Goal: Find specific page/section: Find specific page/section

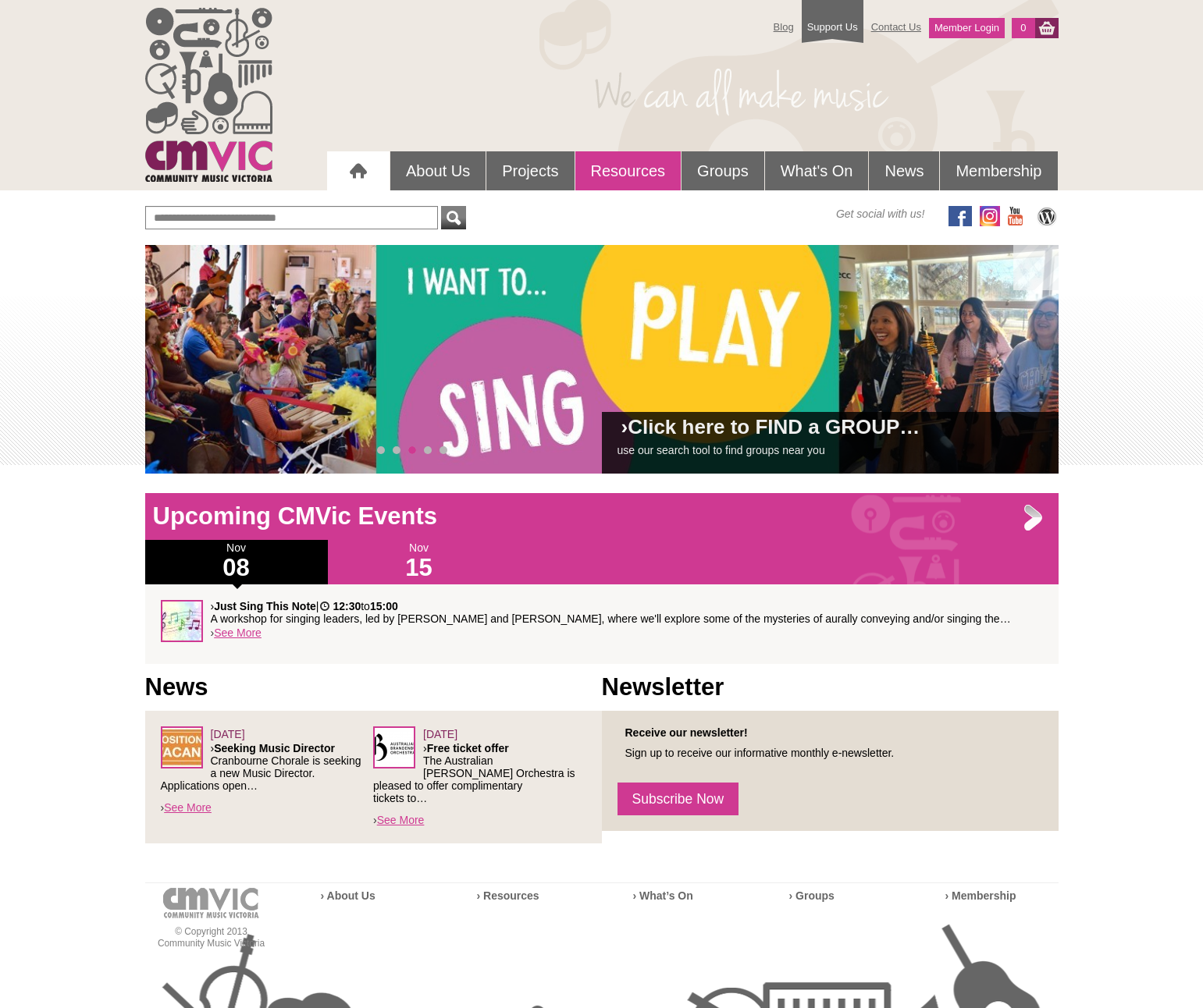
click at [627, 171] on span "Resources" at bounding box center [628, 171] width 75 height 17
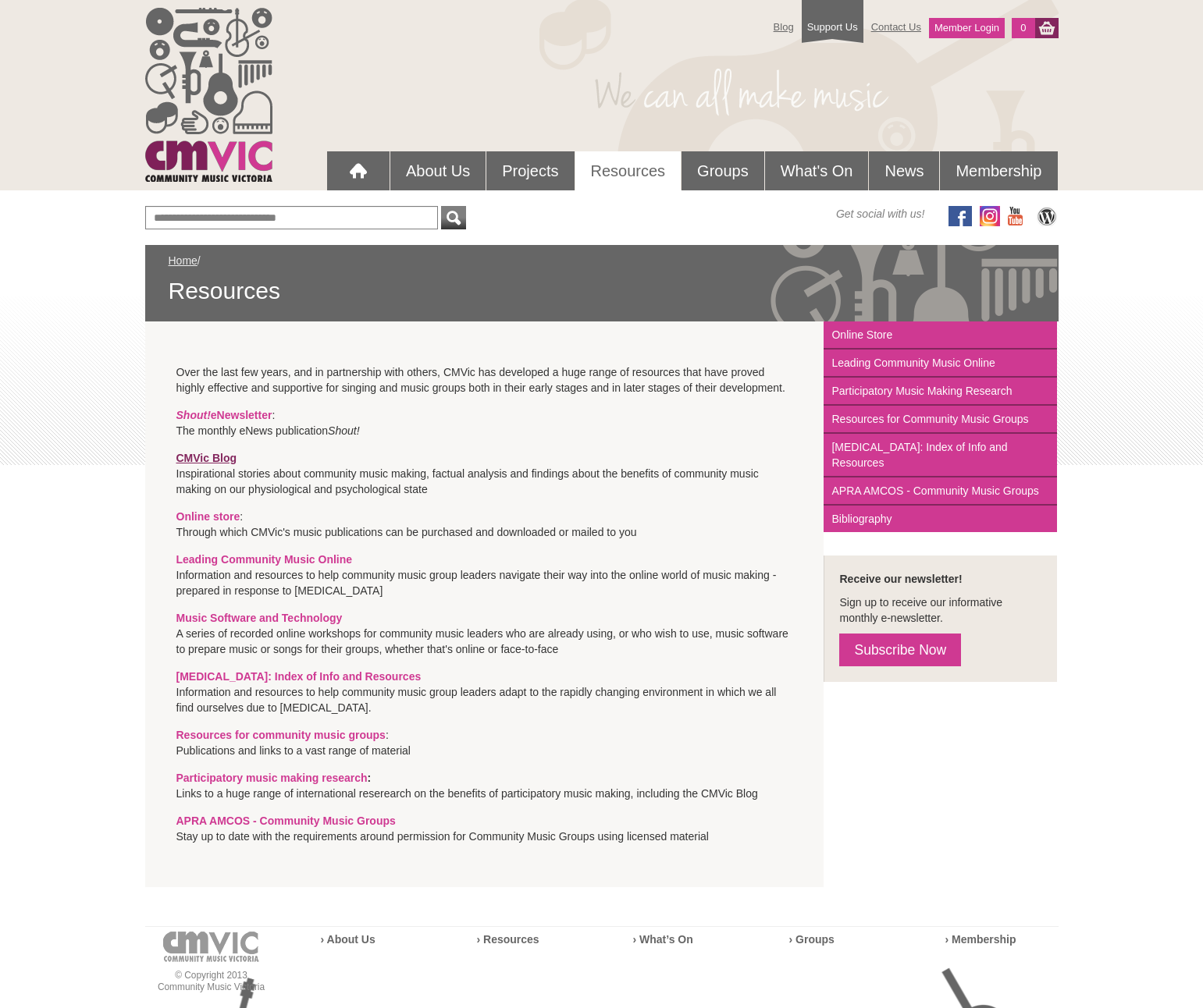
click at [206, 458] on span "CMVic Blog" at bounding box center [207, 458] width 61 height 13
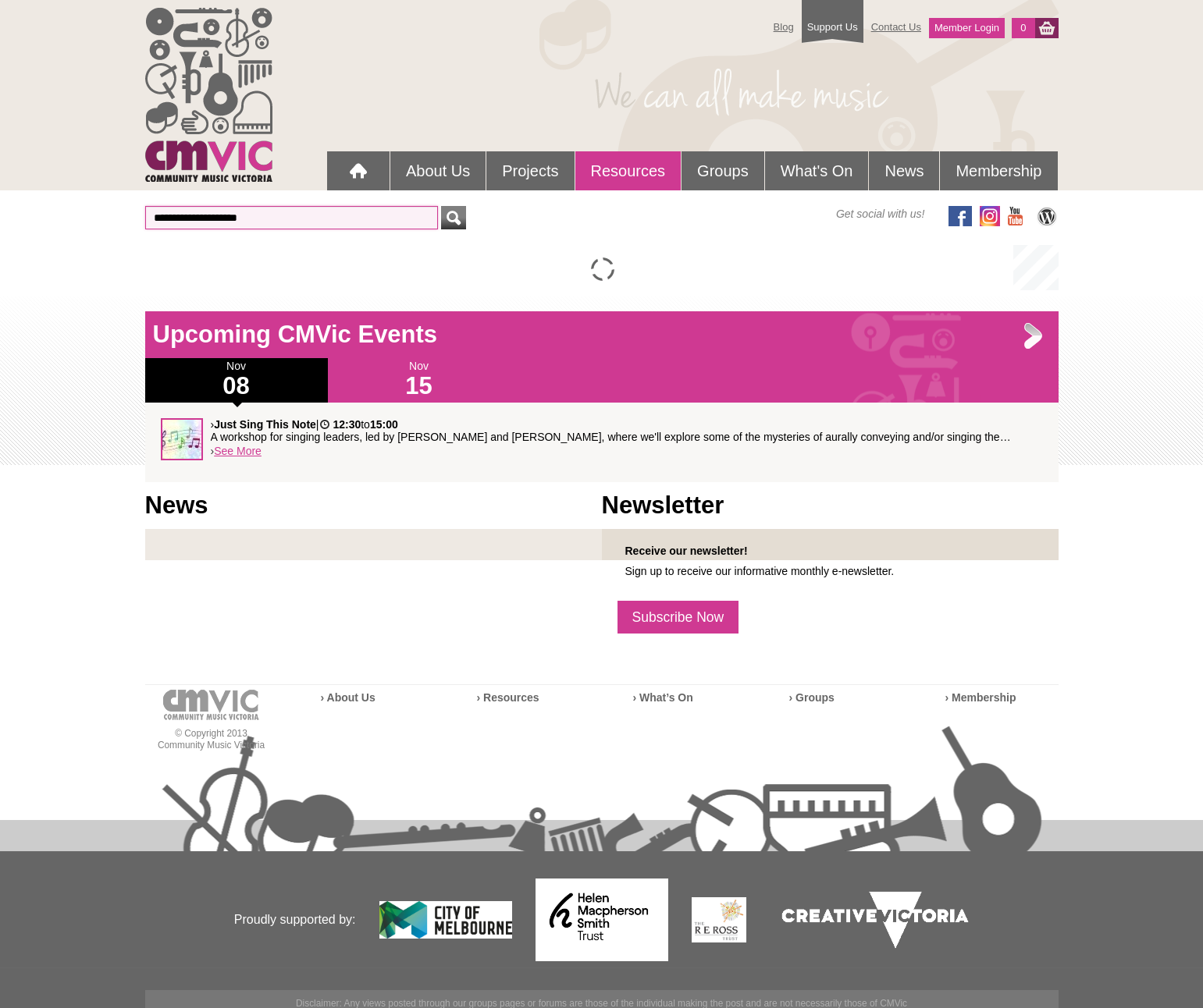
type input "**********"
click at [627, 171] on span "Resources" at bounding box center [628, 171] width 75 height 17
